Goal: Task Accomplishment & Management: Use online tool/utility

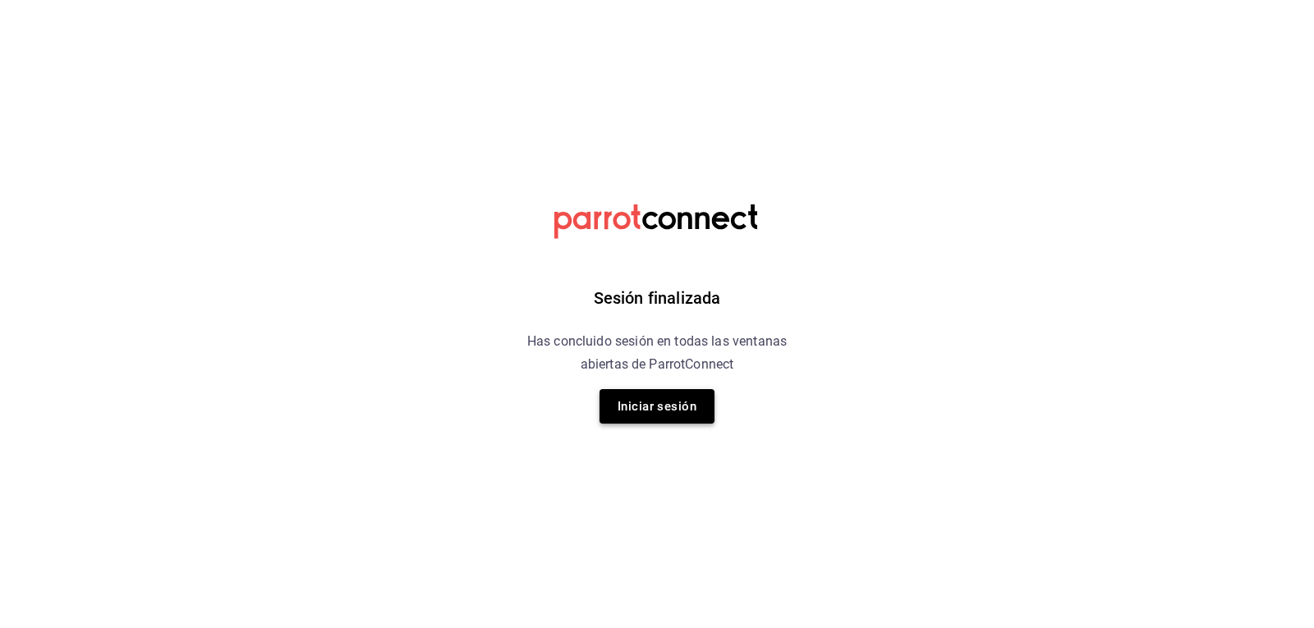
click at [626, 407] on button "Iniciar sesión" at bounding box center [657, 406] width 115 height 34
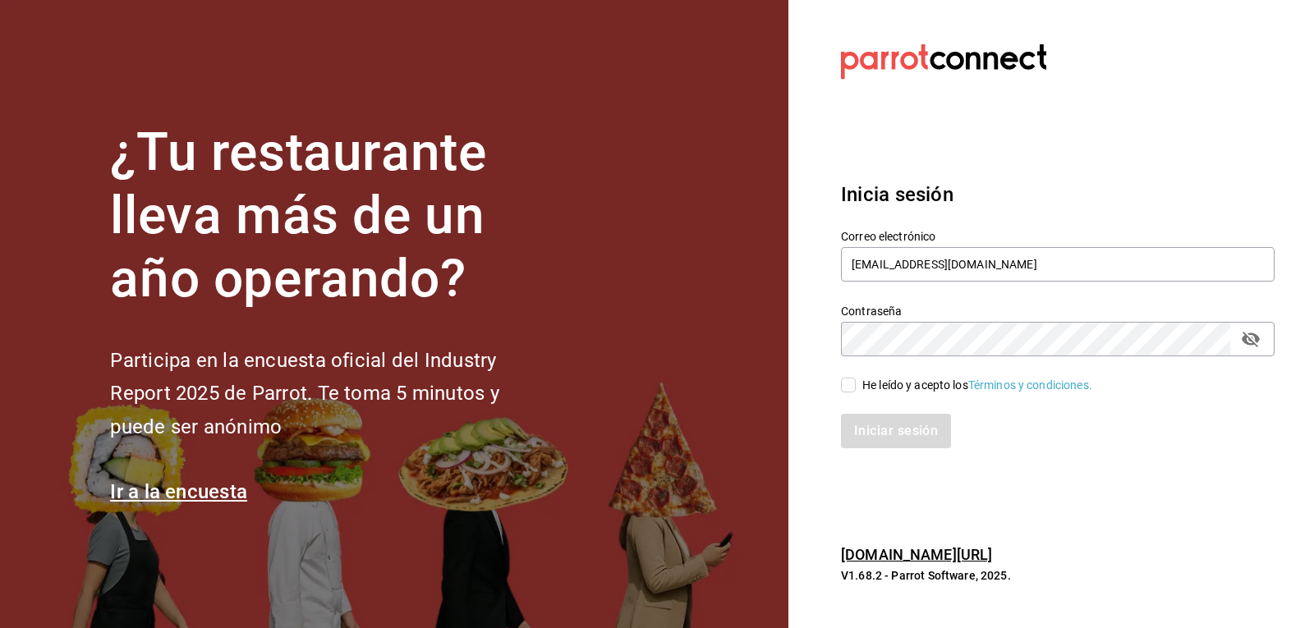
click at [842, 387] on input "He leído y acepto los Términos y condiciones." at bounding box center [848, 385] width 15 height 15
checkbox input "true"
click at [863, 420] on button "Iniciar sesión" at bounding box center [897, 431] width 112 height 34
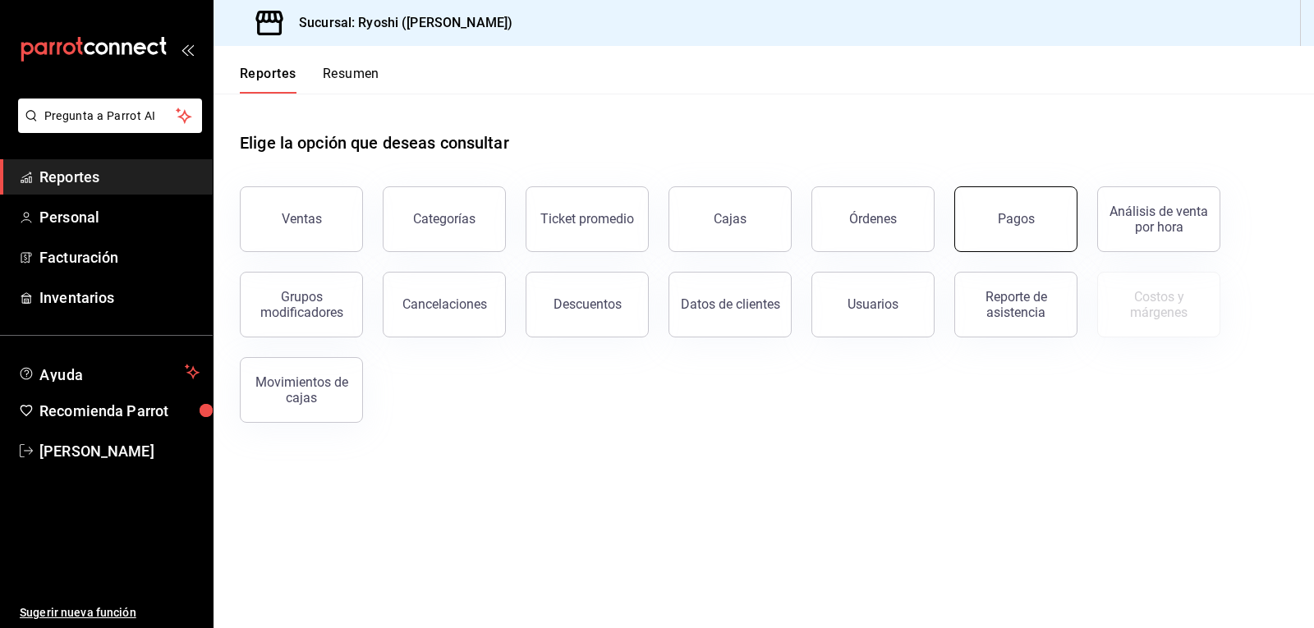
click at [1016, 247] on button "Pagos" at bounding box center [1015, 219] width 123 height 66
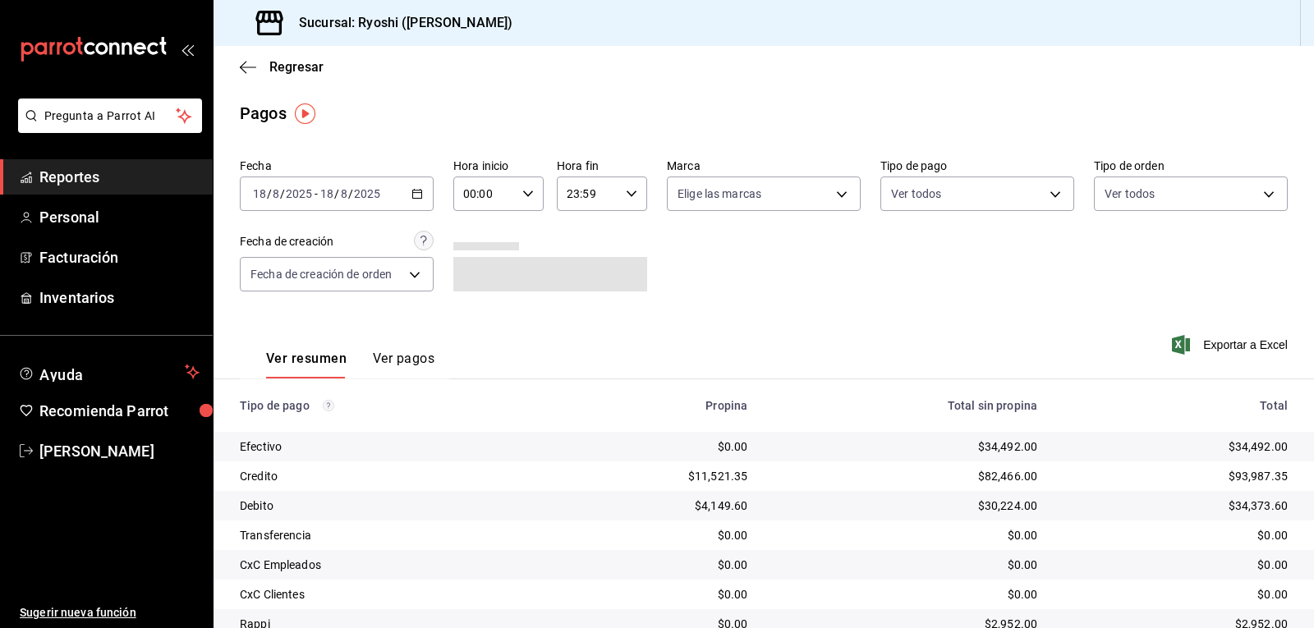
click at [523, 194] on \(Stroke\) "button" at bounding box center [528, 194] width 10 height 6
click at [472, 314] on span "02" at bounding box center [473, 314] width 19 height 13
type input "02:00"
click at [1046, 195] on div at bounding box center [657, 314] width 1314 height 628
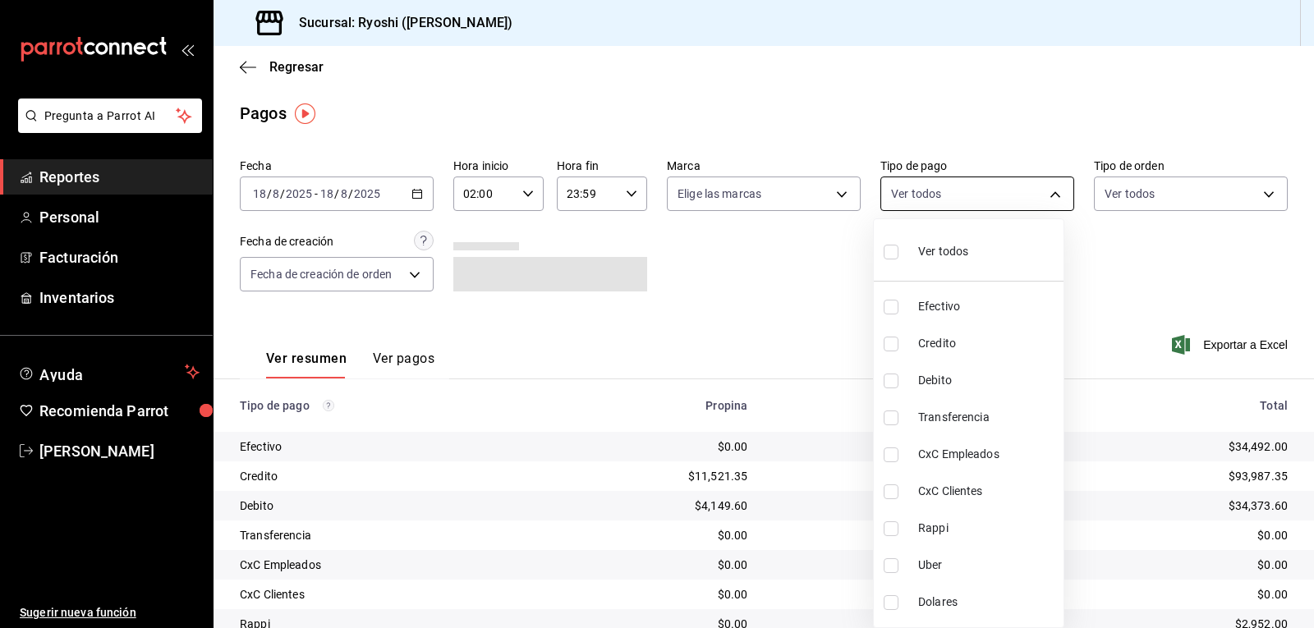
click at [1044, 195] on body "Pregunta a Parrot AI Reportes Personal Facturación Inventarios Ayuda Recomienda…" at bounding box center [657, 314] width 1314 height 628
click at [898, 344] on label at bounding box center [894, 344] width 21 height 15
click at [898, 344] on input "checkbox" at bounding box center [891, 344] width 15 height 15
checkbox input "false"
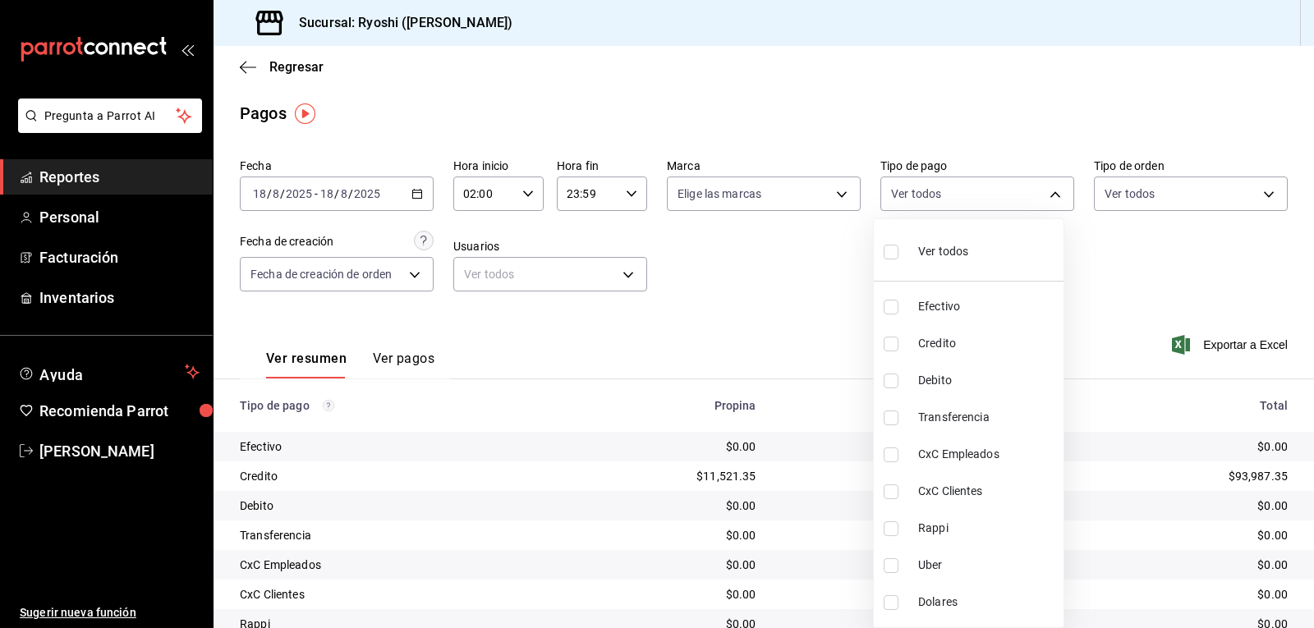
click at [890, 348] on input "checkbox" at bounding box center [891, 344] width 15 height 15
checkbox input "true"
type input "9b0685d2-7f5d-4ede-a6b4-58a2ffcbf3cd"
click at [890, 385] on input "checkbox" at bounding box center [891, 381] width 15 height 15
checkbox input "true"
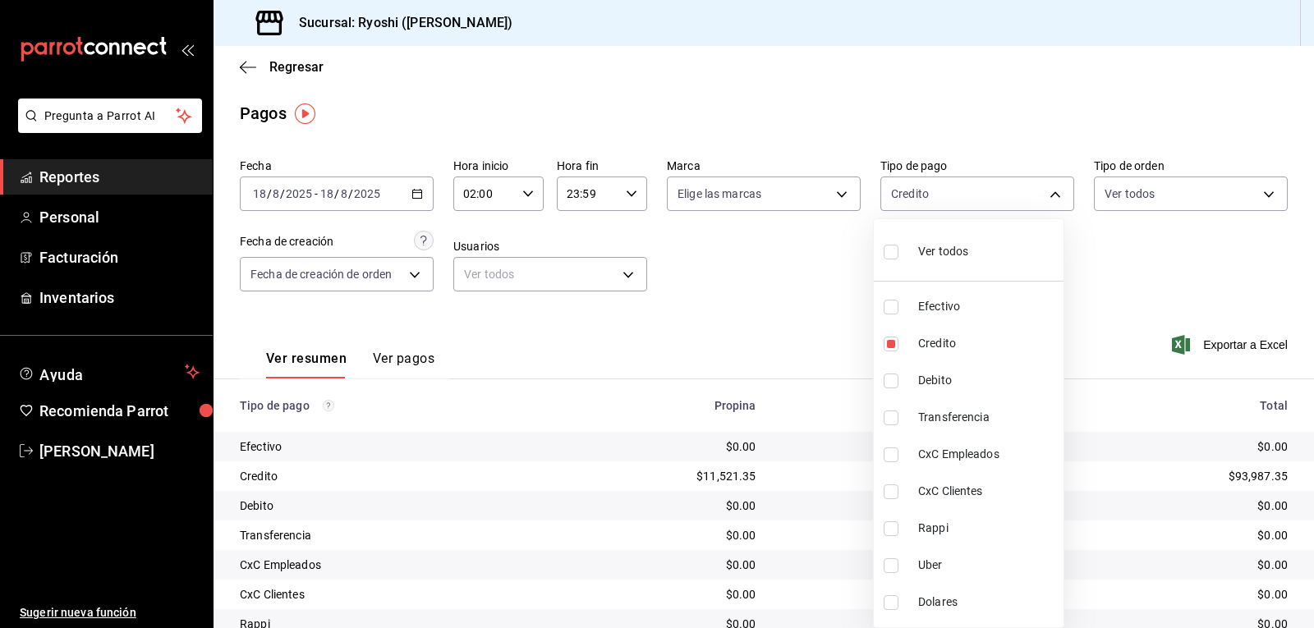
type input "9b0685d2-7f5d-4ede-a6b4-58a2ffcbf3cd,4fc1f123-1106-4d46-a6dc-4994d0550367"
click at [829, 325] on div at bounding box center [657, 314] width 1314 height 628
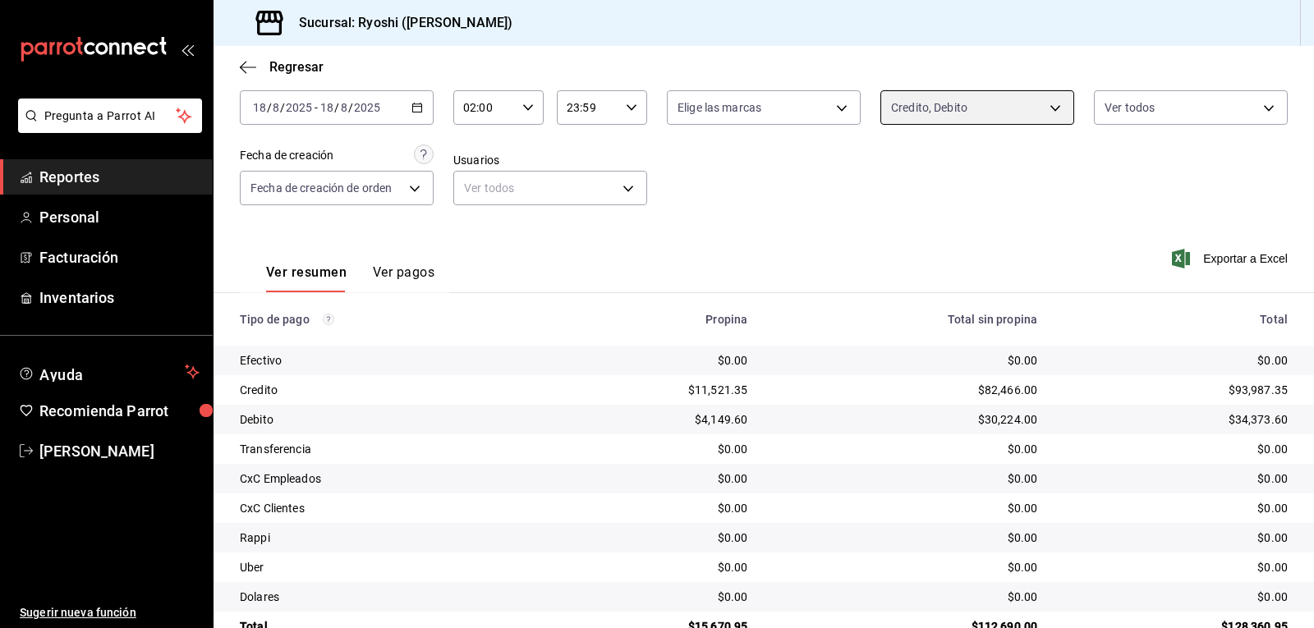
scroll to position [126, 0]
